Goal: Transaction & Acquisition: Purchase product/service

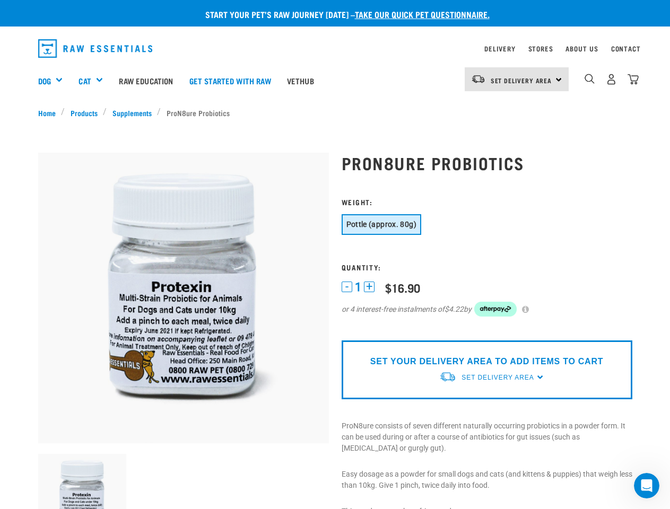
click at [55, 81] on div "Dog" at bounding box center [54, 80] width 33 height 42
click at [95, 81] on div "Cat" at bounding box center [94, 80] width 32 height 42
click at [517, 79] on span "Set Delivery Area" at bounding box center [522, 80] width 62 height 4
click at [589, 79] on img "dropdown navigation" at bounding box center [589, 79] width 10 height 10
click at [82, 482] on img at bounding box center [82, 498] width 89 height 89
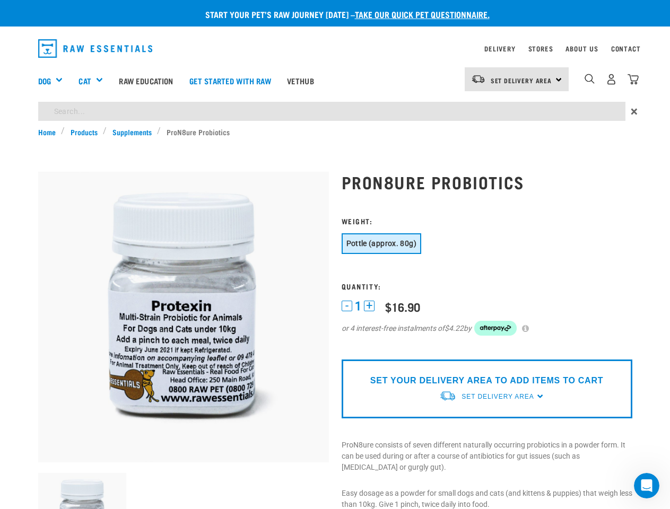
click at [381, 224] on h3 "Weight:" at bounding box center [487, 221] width 291 height 8
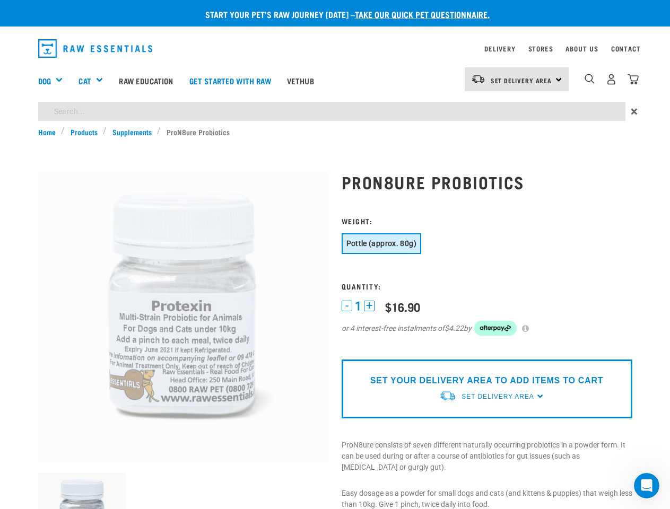
click at [347, 287] on h3 "Quantity:" at bounding box center [487, 286] width 291 height 8
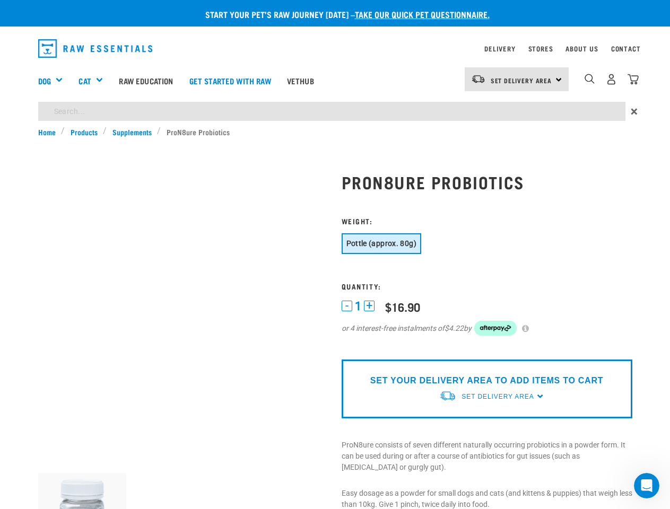
click at [369, 287] on h3 "Quantity:" at bounding box center [487, 286] width 291 height 8
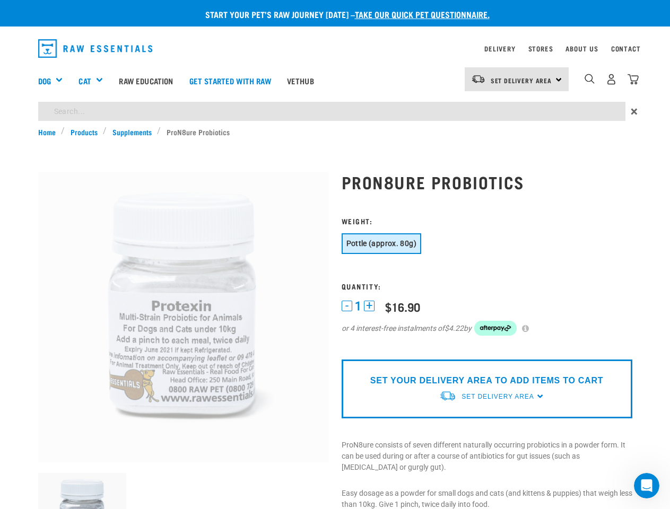
click at [530, 309] on div "1 - 1 + 0 100 $16.90 or 4 interest-free instalments of $4.22 by" at bounding box center [487, 324] width 291 height 50
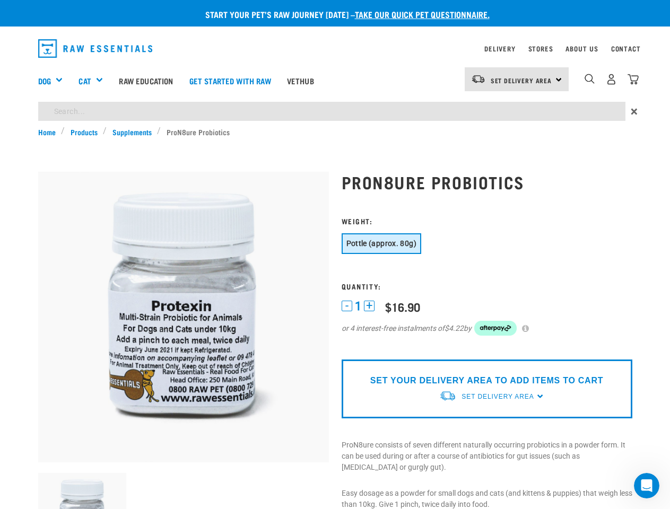
click at [486, 378] on p "SET YOUR DELIVERY AREA TO ADD ITEMS TO CART" at bounding box center [486, 380] width 233 height 13
